Goal: Register for event/course

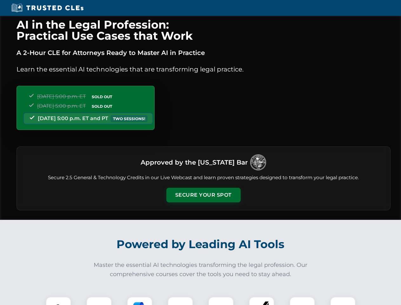
click at [203, 195] on button "Secure Your Spot" at bounding box center [204, 195] width 74 height 15
click at [58, 301] on img at bounding box center [58, 309] width 18 height 18
